Goal: Task Accomplishment & Management: Use online tool/utility

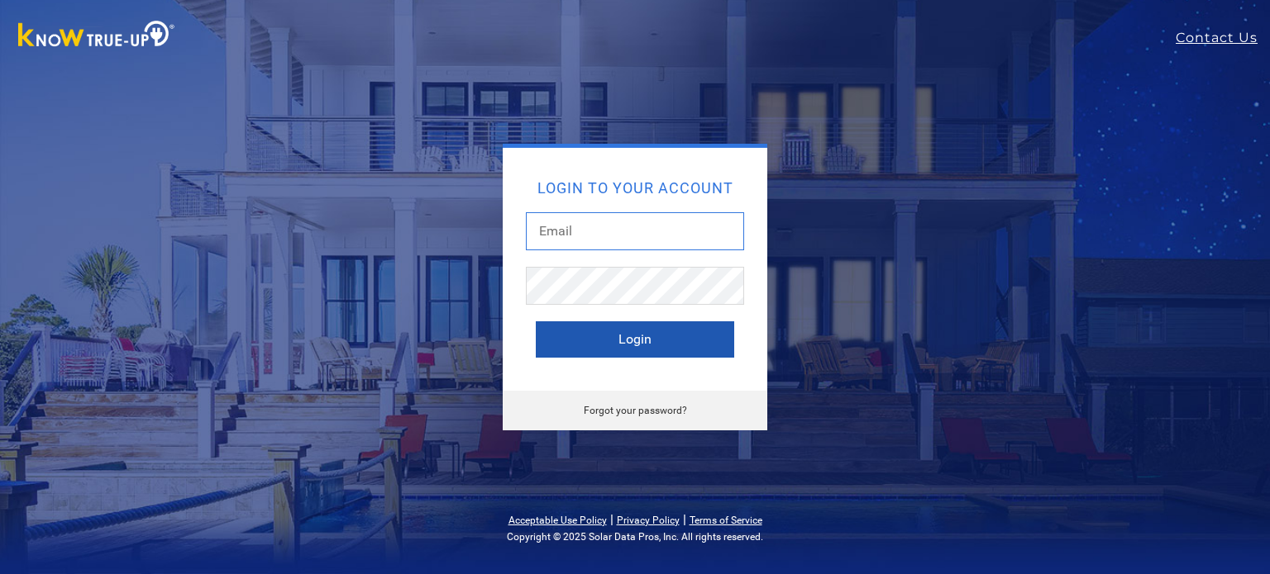
type input "[EMAIL_ADDRESS][DOMAIN_NAME]"
click at [598, 341] on button "Login" at bounding box center [635, 340] width 198 height 36
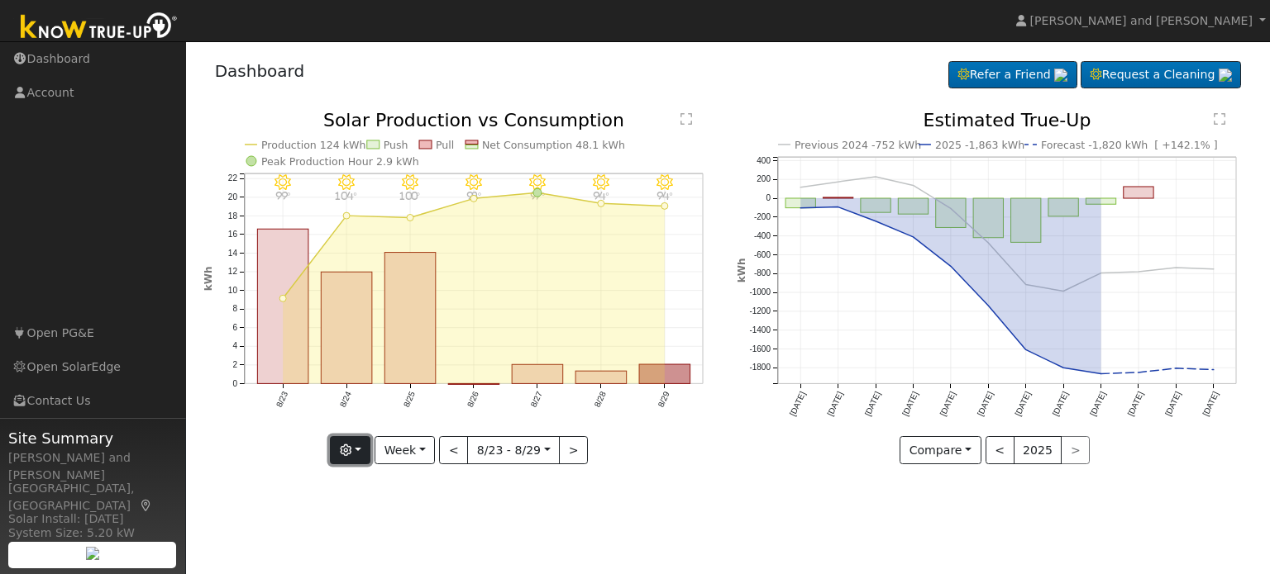
click at [360, 455] on button "button" at bounding box center [350, 450] width 41 height 28
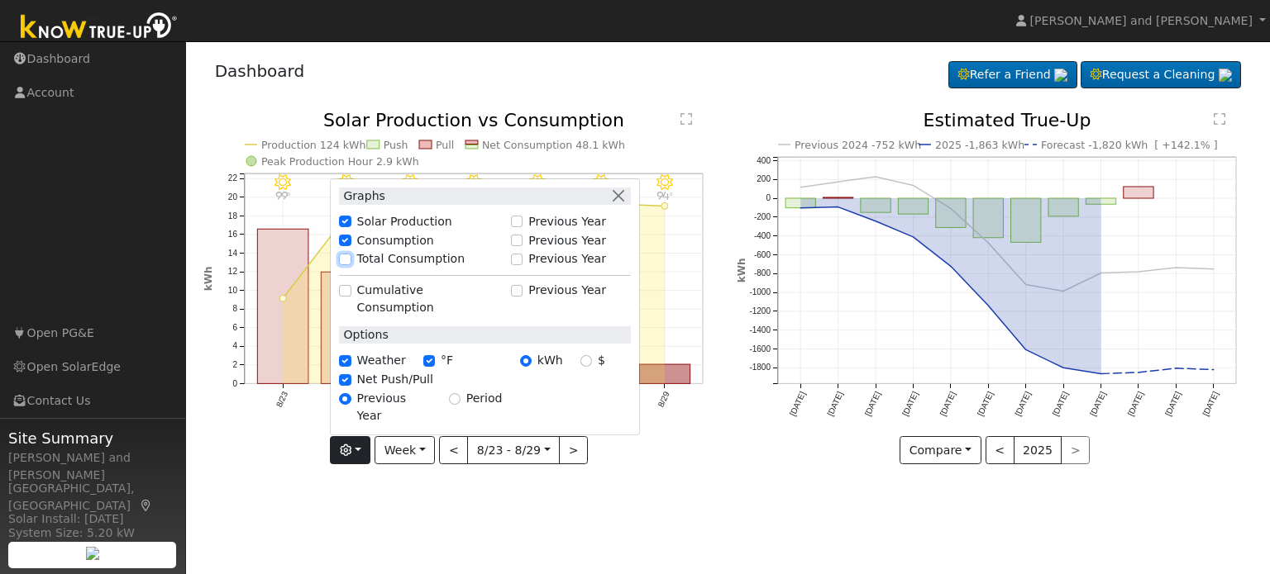
click at [350, 265] on input "Total Consumption" at bounding box center [345, 260] width 12 height 12
checkbox input "true"
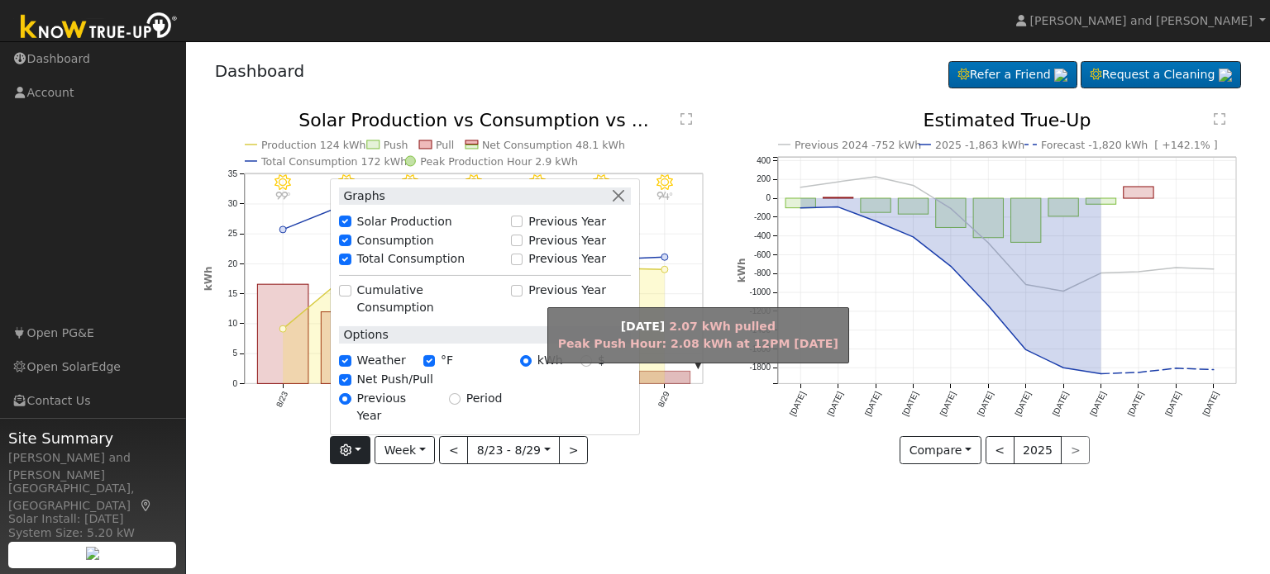
click at [670, 383] on rect "onclick=""" at bounding box center [664, 378] width 51 height 12
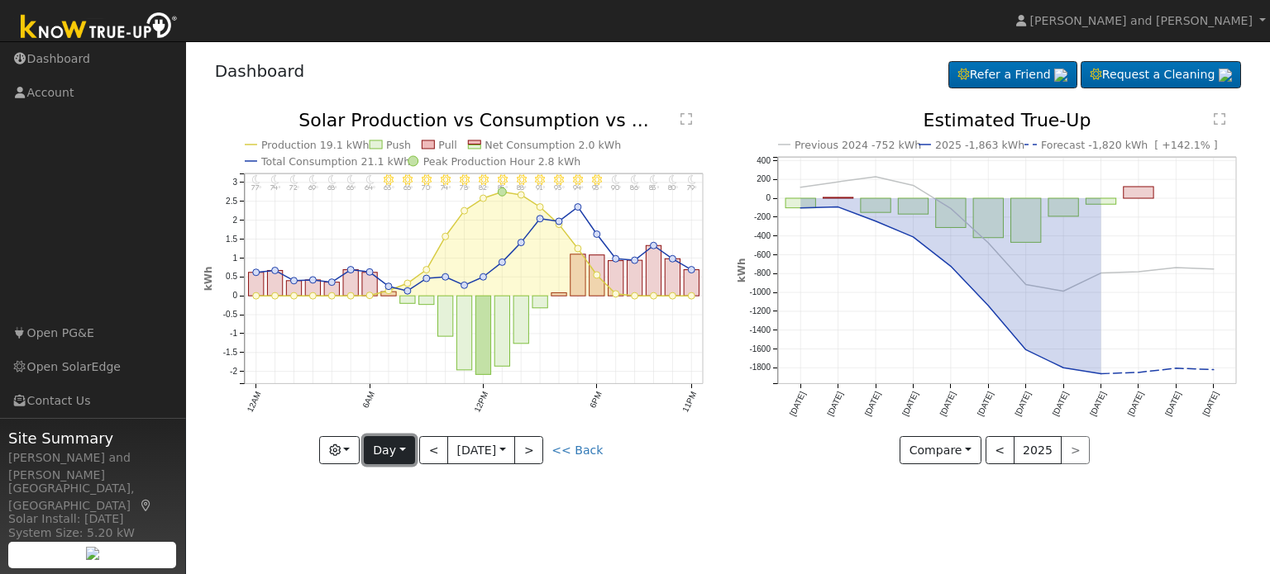
click at [401, 463] on button "Day" at bounding box center [389, 450] width 51 height 28
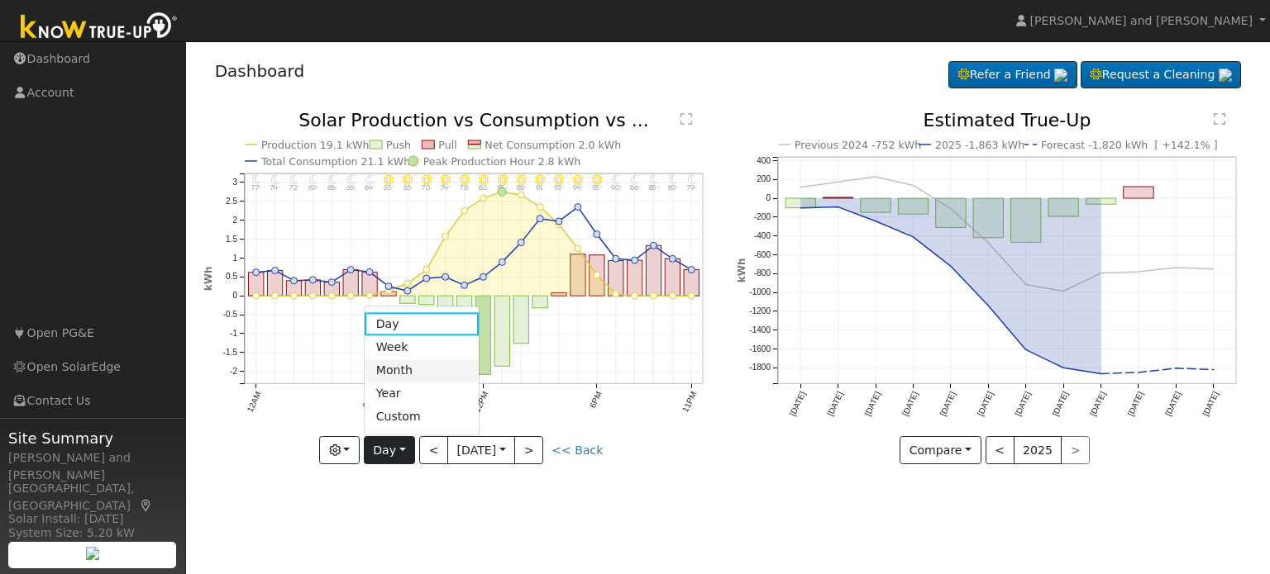
click at [398, 372] on link "Month" at bounding box center [422, 371] width 115 height 23
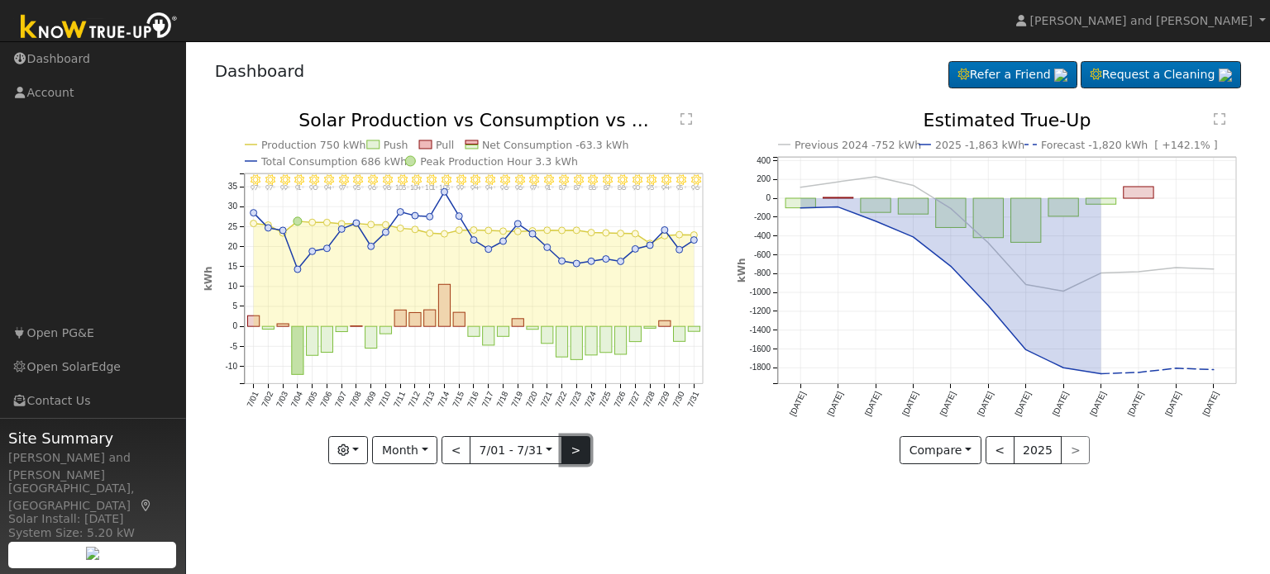
click at [574, 458] on button ">" at bounding box center [575, 450] width 29 height 28
type input "2025-08-01"
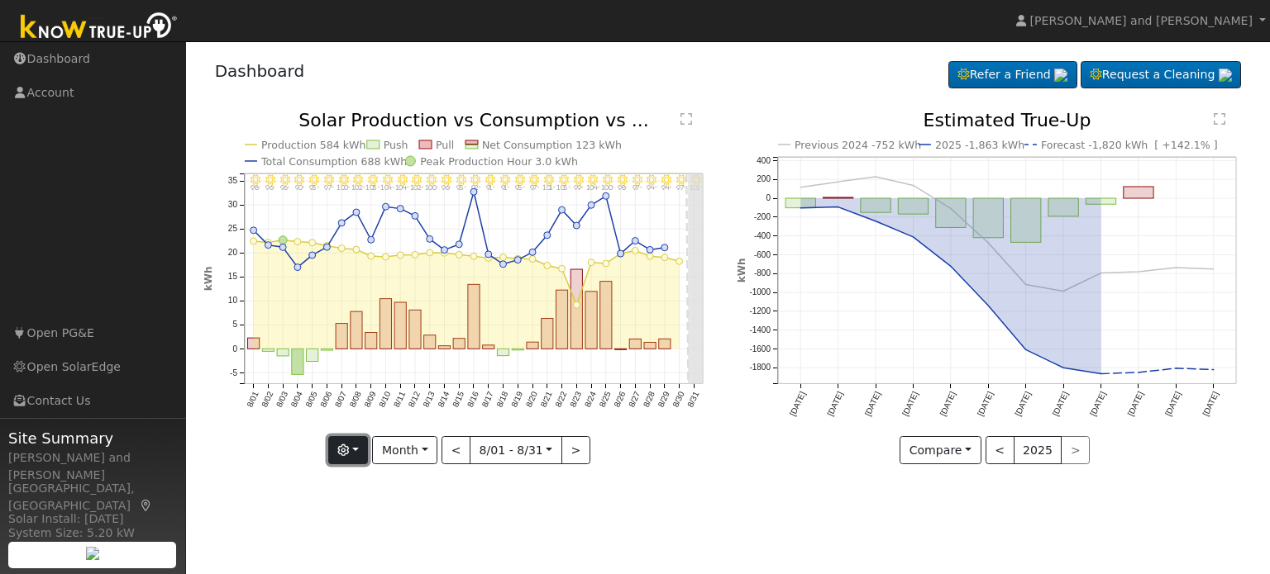
click at [349, 455] on icon "button" at bounding box center [343, 451] width 12 height 12
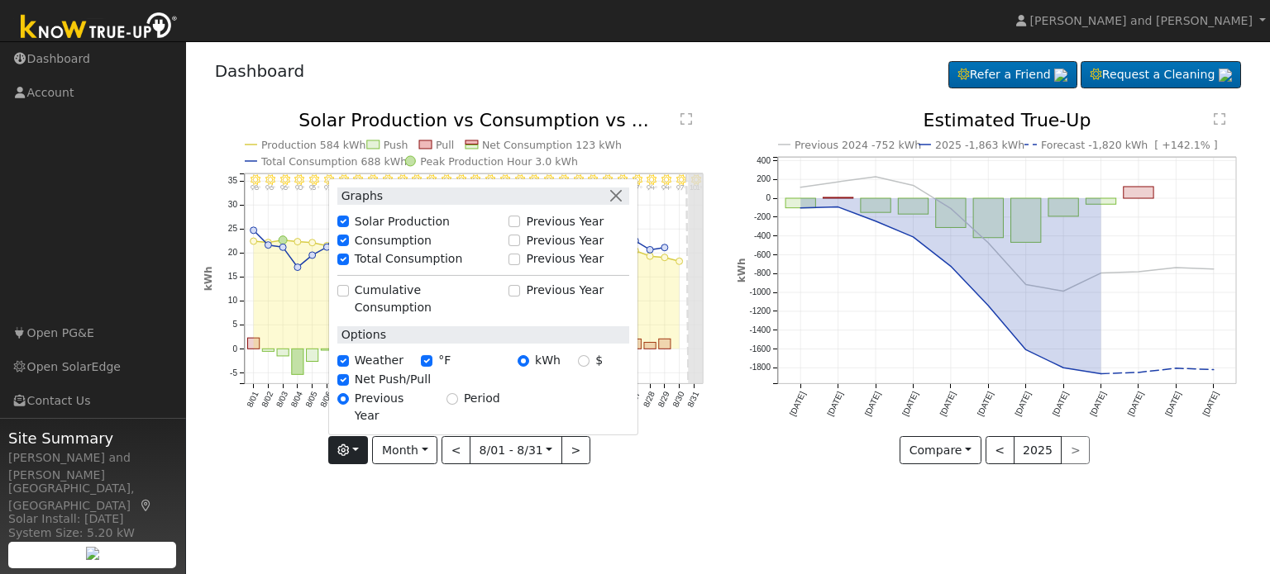
click at [539, 231] on label "Previous Year" at bounding box center [565, 221] width 78 height 17
click at [520, 227] on input "Previous Year" at bounding box center [514, 222] width 12 height 12
checkbox input "true"
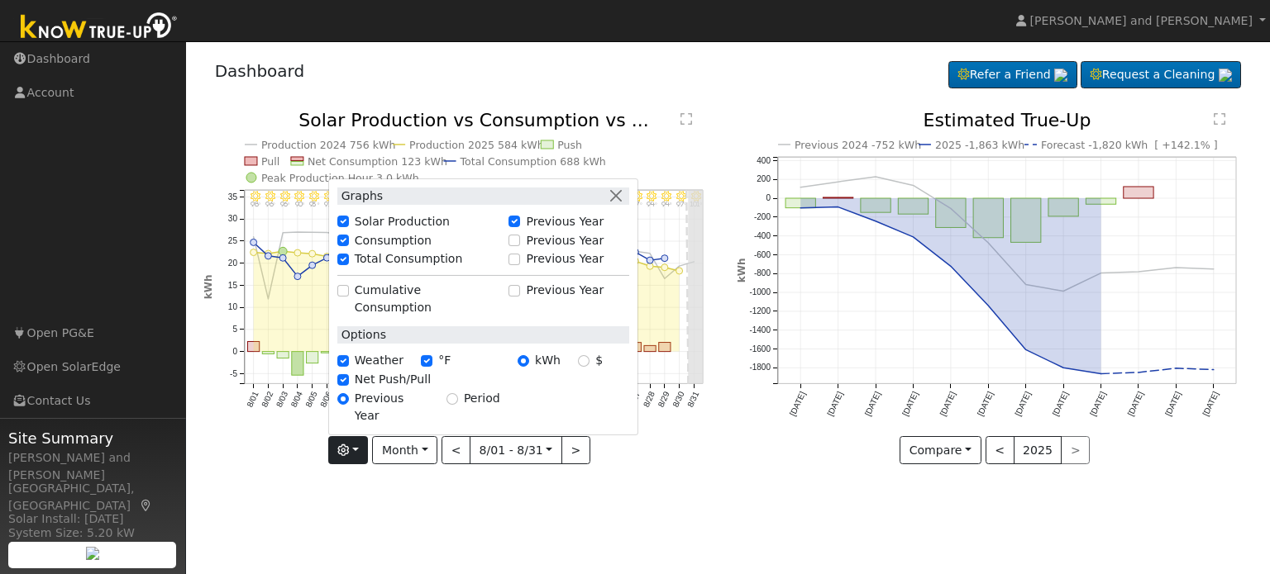
click at [529, 499] on div "User Profile First name Last name Email Email Notifications No Emails No Emails…" at bounding box center [728, 307] width 1084 height 533
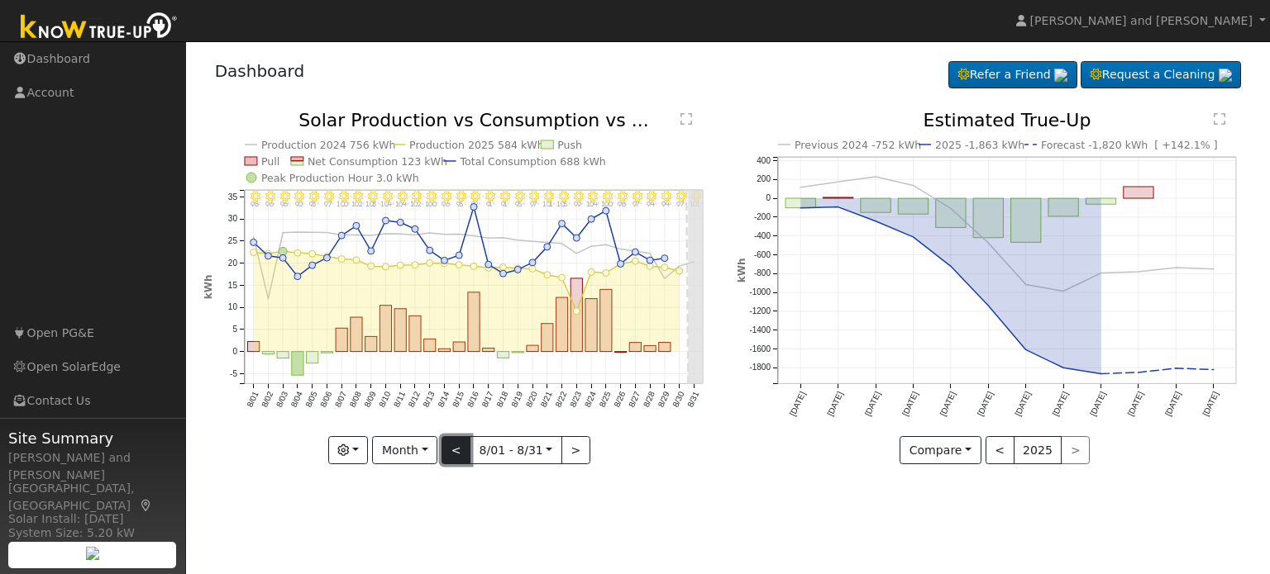
click at [457, 452] on button "<" at bounding box center [455, 450] width 29 height 28
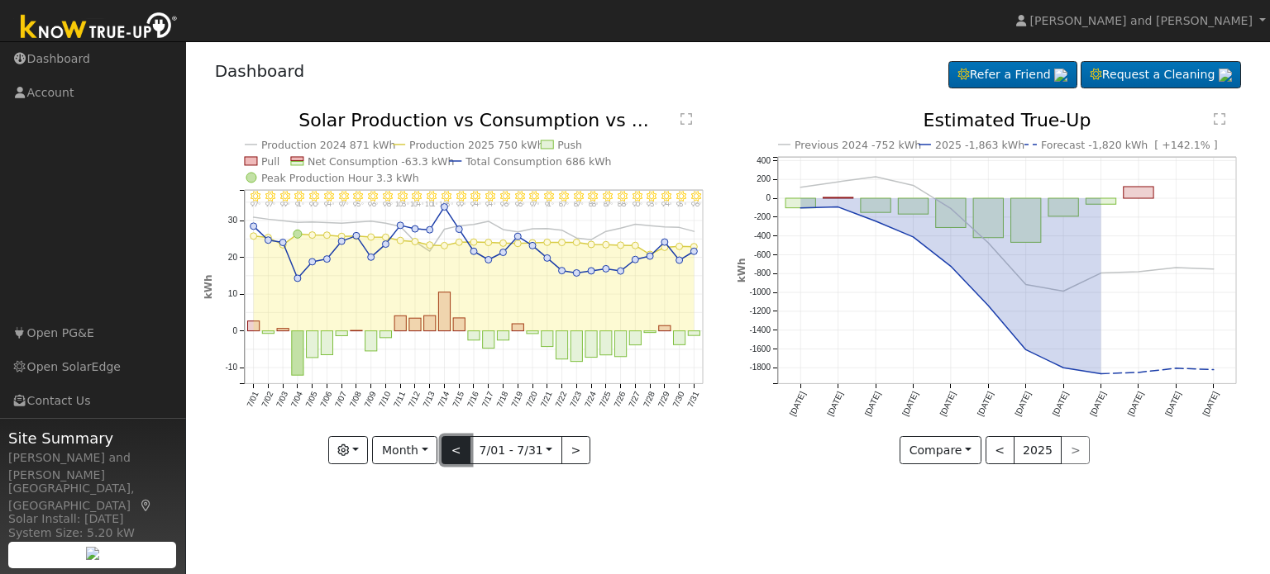
click at [457, 452] on button "<" at bounding box center [455, 450] width 29 height 28
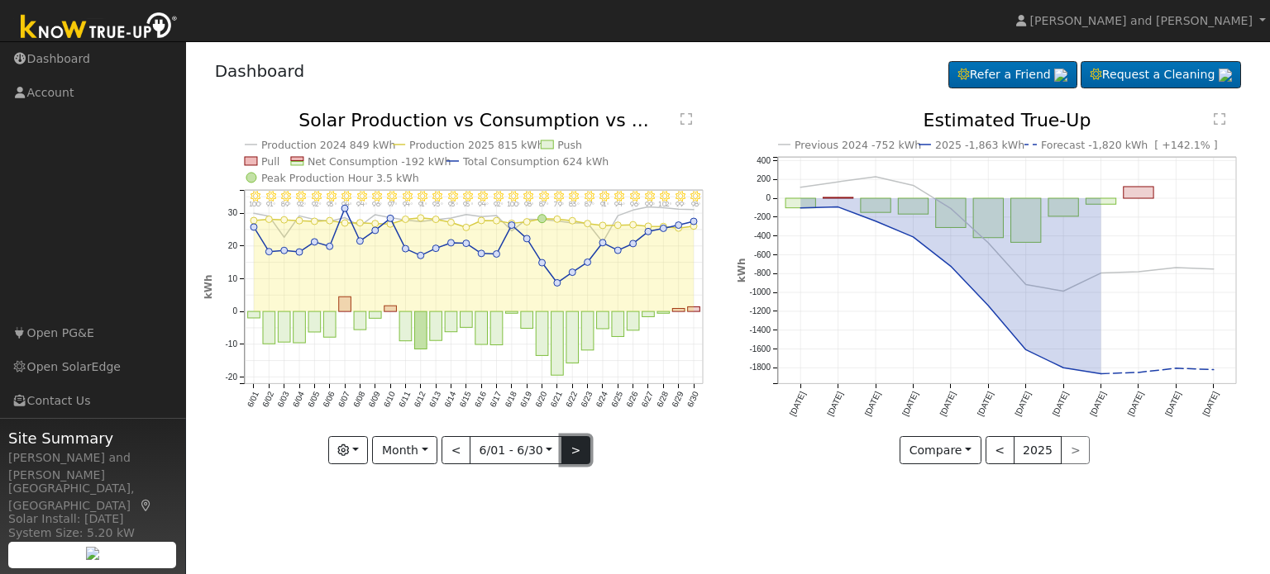
click at [570, 449] on button ">" at bounding box center [575, 450] width 29 height 28
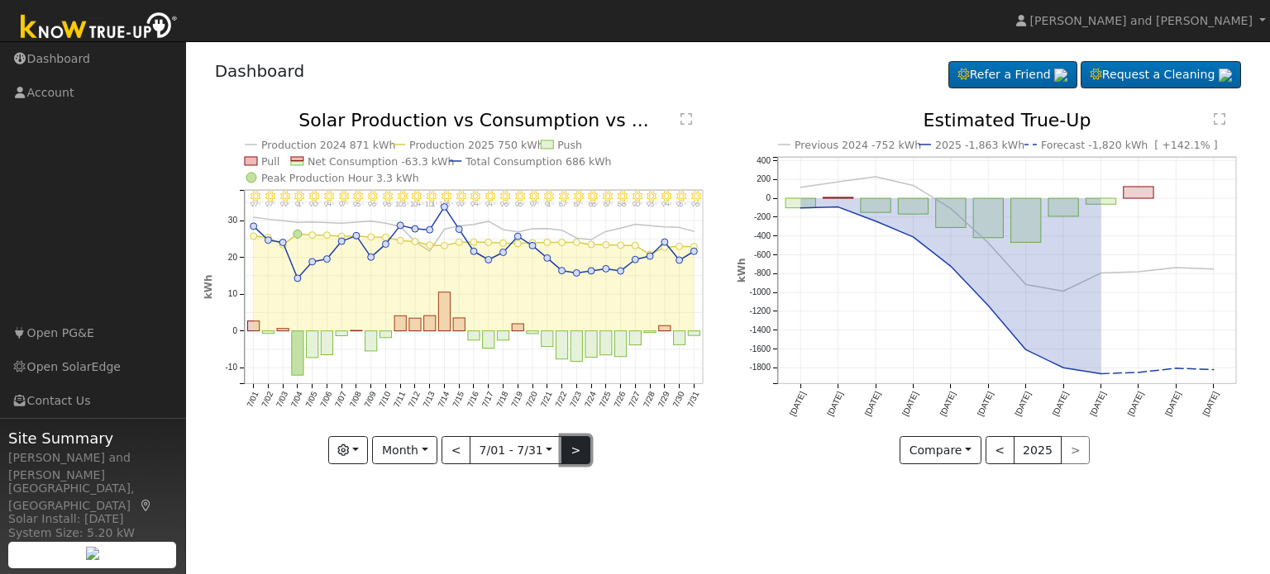
click at [570, 449] on button ">" at bounding box center [575, 450] width 29 height 28
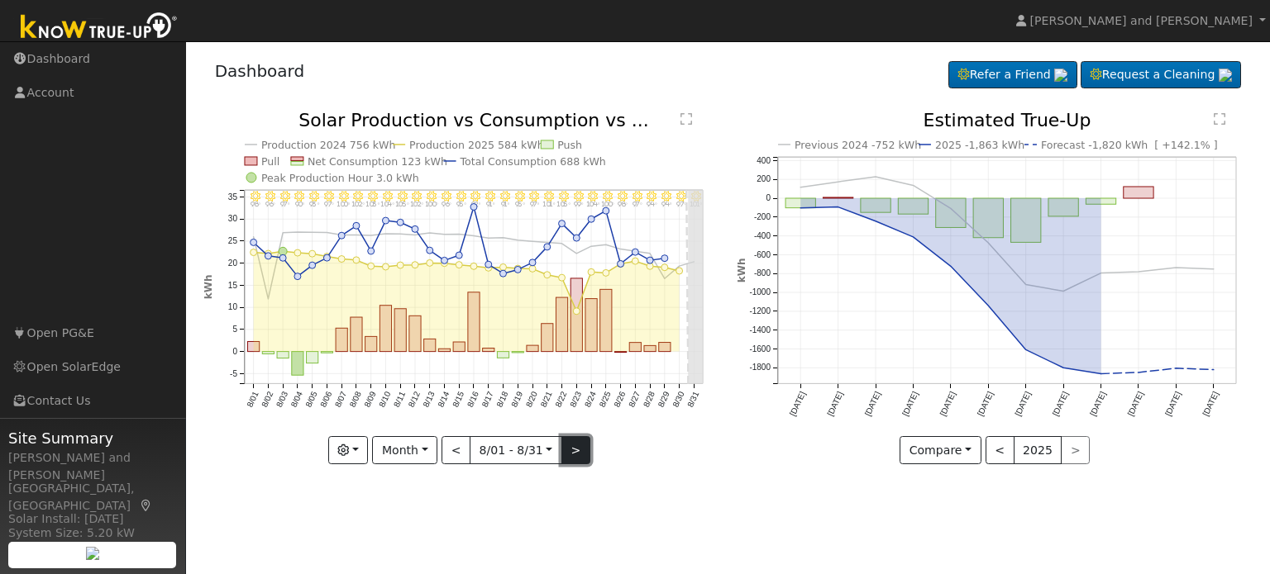
click at [570, 449] on button ">" at bounding box center [575, 450] width 29 height 28
type input "2025-09-01"
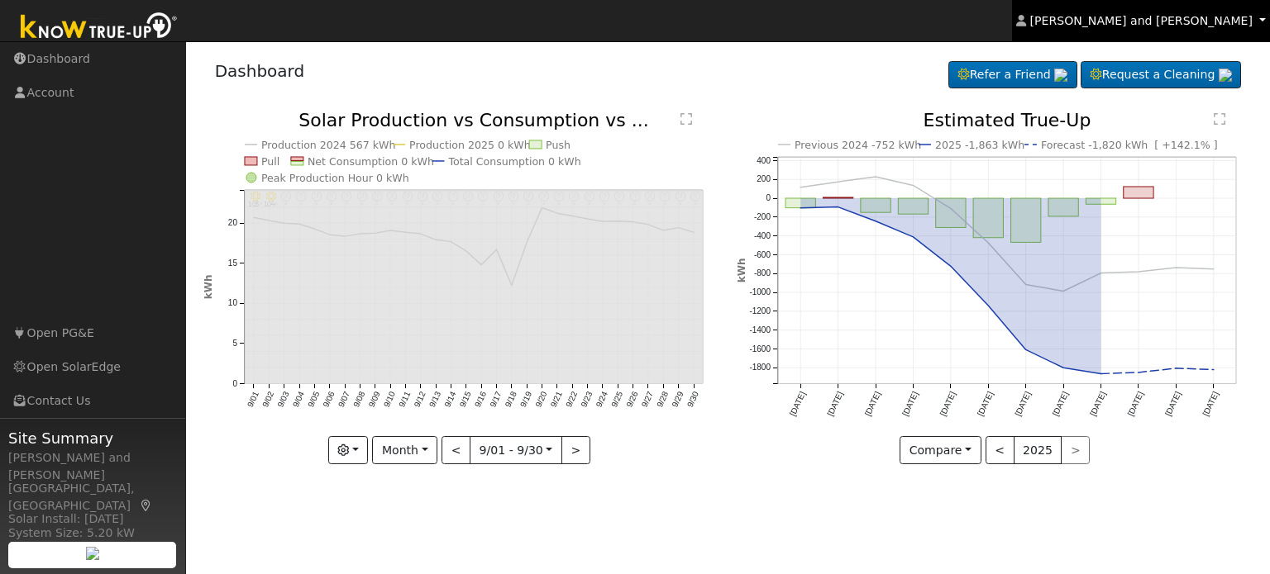
click at [1147, 17] on span "Michael and Connie Harris" at bounding box center [1141, 20] width 222 height 13
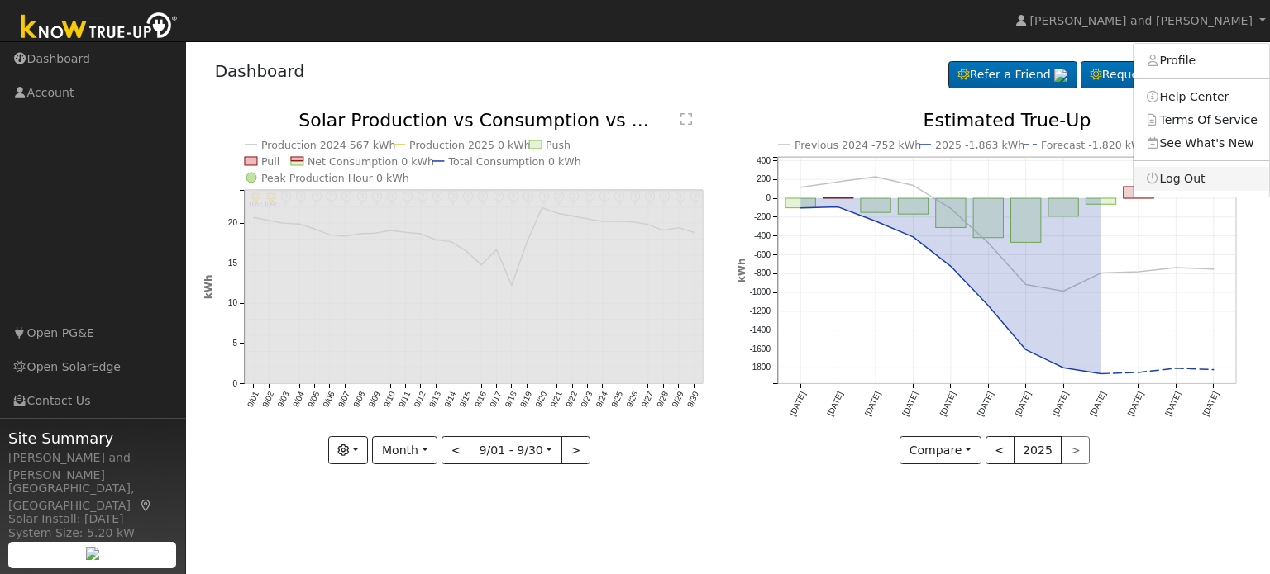
click at [1175, 184] on link "Log Out" at bounding box center [1201, 178] width 136 height 23
